Goal: Communication & Community: Answer question/provide support

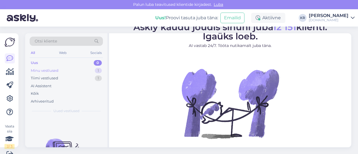
click at [78, 70] on div "Minu vestlused 1" at bounding box center [66, 71] width 73 height 8
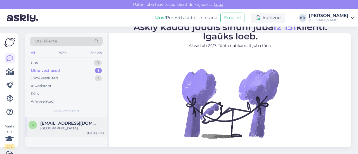
click at [63, 130] on div "[GEOGRAPHIC_DATA]" at bounding box center [72, 128] width 64 height 5
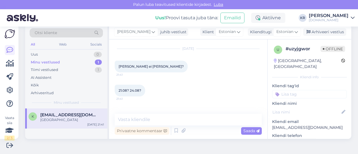
scroll to position [867, 0]
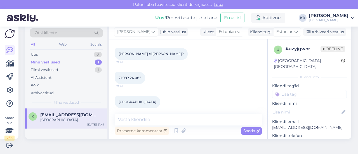
drag, startPoint x: 157, startPoint y: 115, endPoint x: 155, endPoint y: 118, distance: 3.9
click at [156, 116] on div "Vestlus algas [DATE] Tere. 28.08-31.08 mis [PERSON_NAME] lennuk [GEOGRAPHIC_DAT…" at bounding box center [188, 89] width 158 height 100
click at [155, 118] on textarea at bounding box center [188, 120] width 147 height 12
click at [157, 120] on textarea at bounding box center [188, 120] width 147 height 12
click at [161, 107] on div "Montenegro 21:41" at bounding box center [188, 102] width 147 height 24
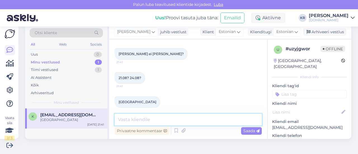
click at [159, 123] on textarea at bounding box center [188, 120] width 147 height 12
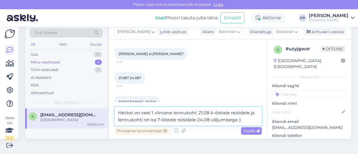
drag, startPoint x: 142, startPoint y: 120, endPoint x: 113, endPoint y: 127, distance: 30.6
click at [113, 127] on div "Vestlus algas [DATE] Tere. 28.08-31.08 mis [PERSON_NAME] lennuk [GEOGRAPHIC_DAT…" at bounding box center [188, 89] width 158 height 100
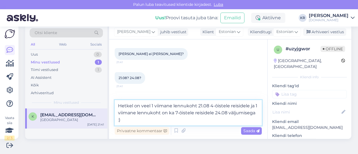
type textarea "Hetkel on veel 1 viimane lennukoht 21.08 4-öistele reisidele ja 1 viimane lennu…"
click at [208, 120] on textarea "Hetkel on veel 1 viimane lennukoht 21.08 4-öistele reisidele ja 1 viimane lennu…" at bounding box center [188, 112] width 147 height 25
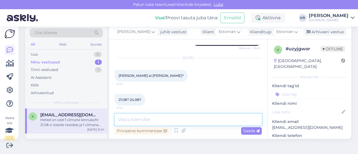
scroll to position [901, 0]
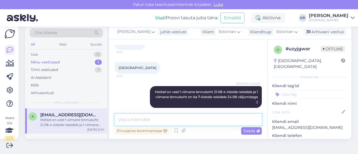
click at [185, 122] on textarea at bounding box center [188, 120] width 147 height 12
type textarea "M"
type textarea "K"
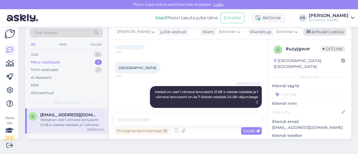
click at [325, 31] on div "Arhiveeri vestlus" at bounding box center [324, 32] width 43 height 8
